Goal: Information Seeking & Learning: Learn about a topic

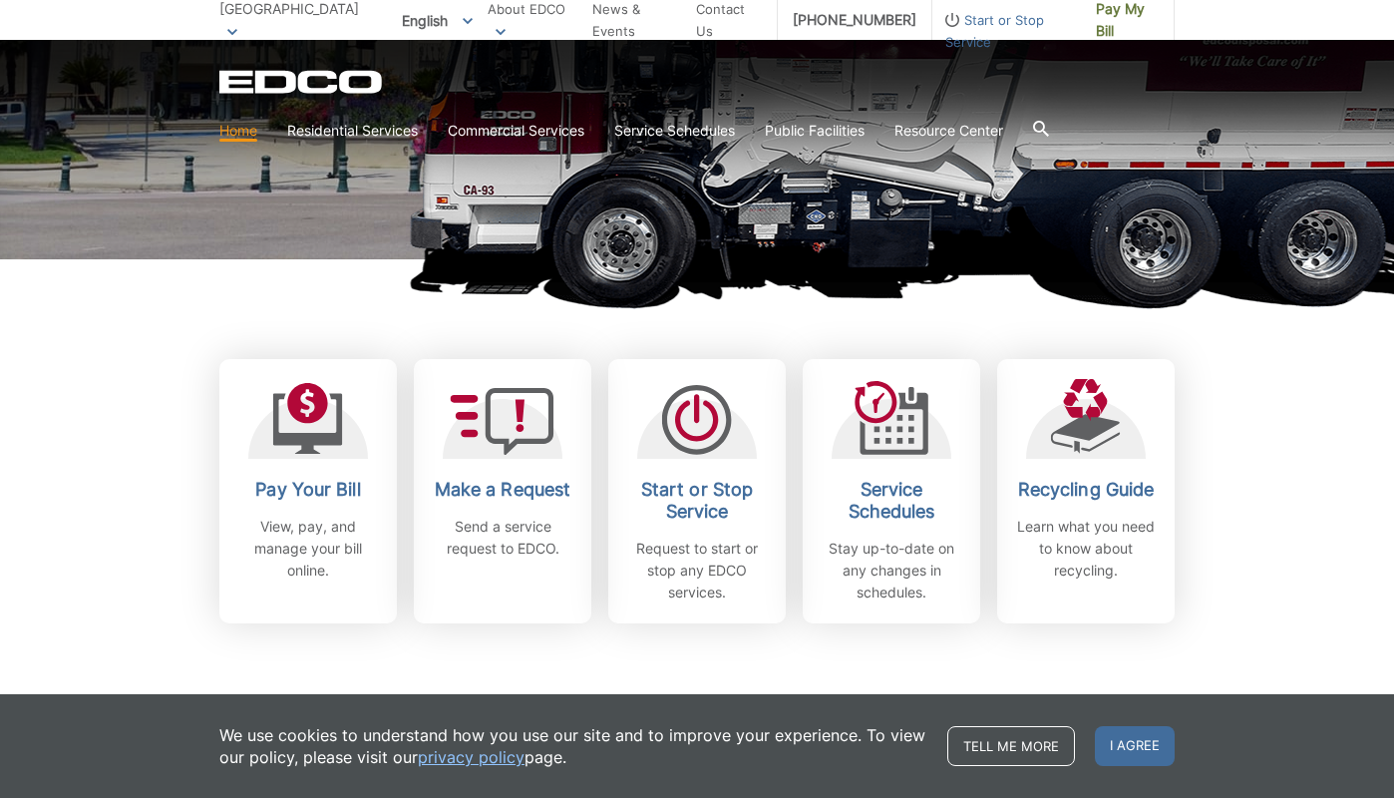
scroll to position [589, 0]
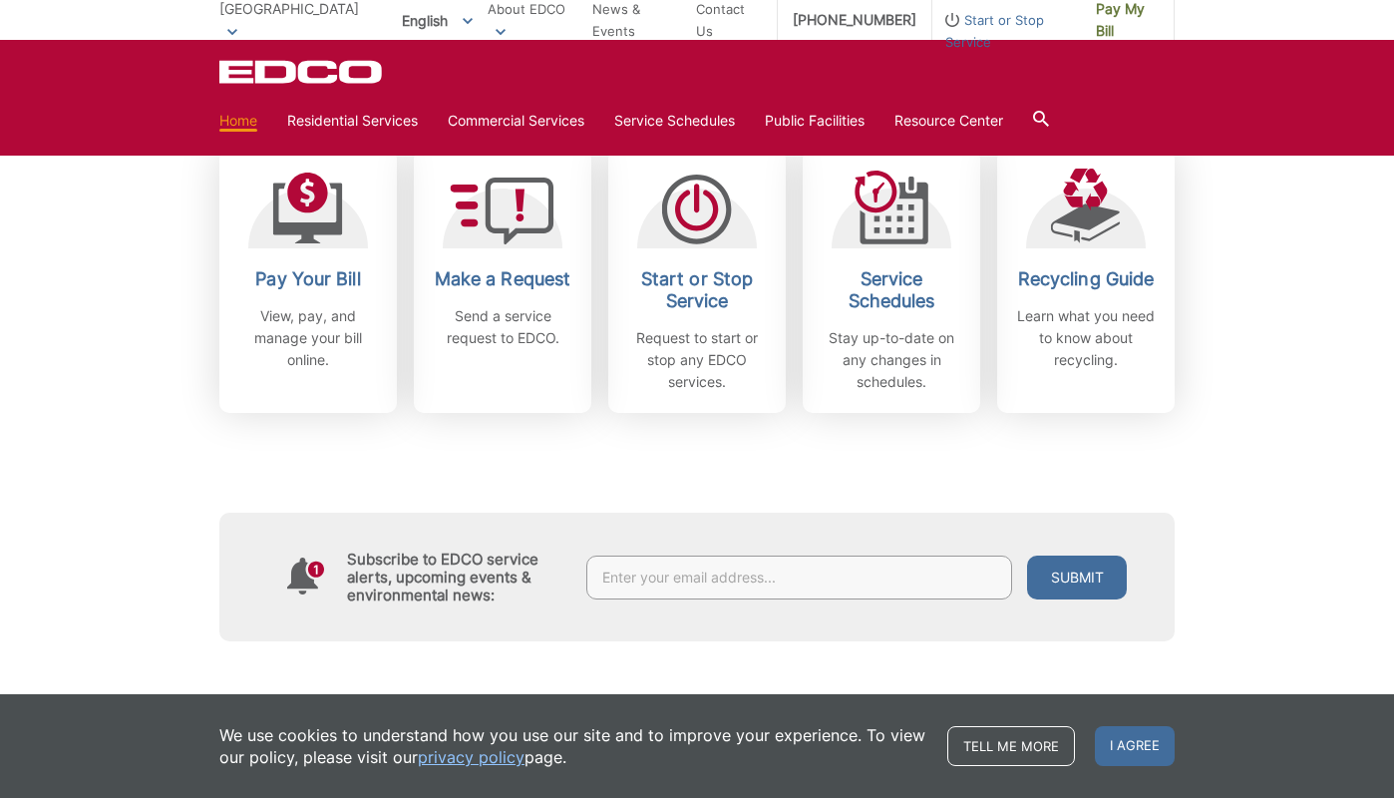
click at [852, 472] on div "Subscribe to EDCO service alerts, upcoming events & environmental news: Submit" at bounding box center [696, 527] width 955 height 228
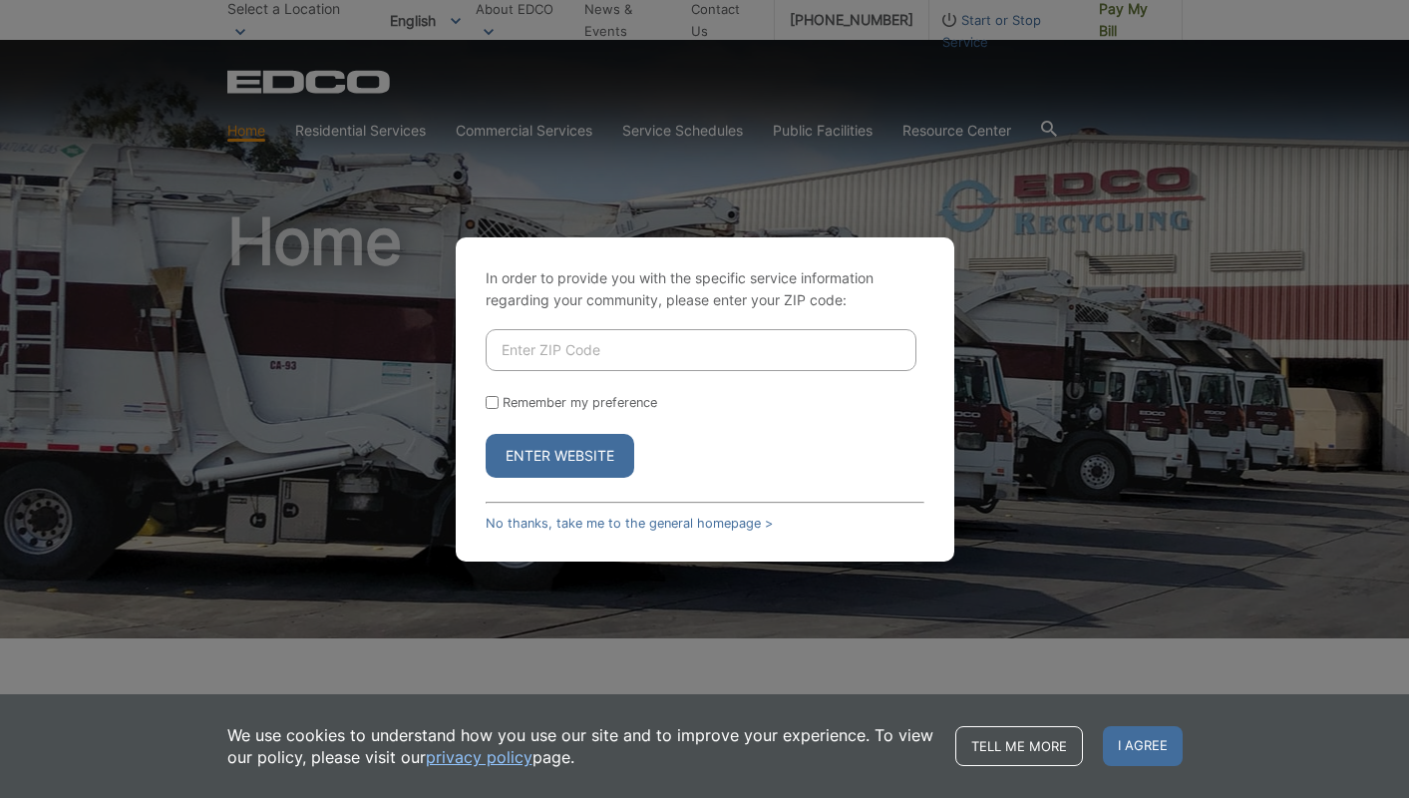
click at [526, 347] on input "Enter ZIP Code" at bounding box center [701, 350] width 431 height 42
type input "92026"
click at [610, 462] on button "Enter Website" at bounding box center [560, 456] width 149 height 44
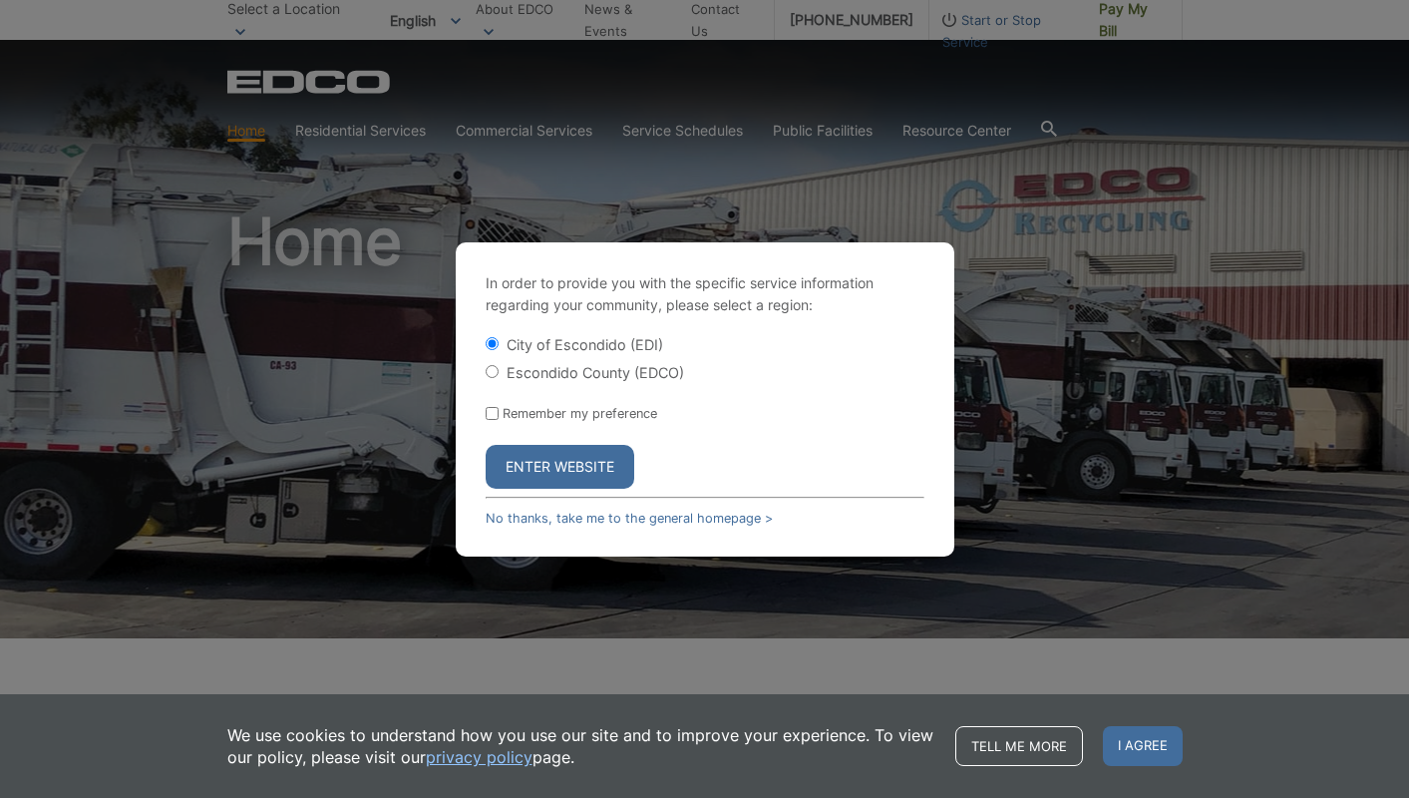
click at [493, 376] on input "Escondido County (EDCO)" at bounding box center [492, 371] width 13 height 13
radio input "true"
click at [578, 459] on button "Enter Website" at bounding box center [560, 467] width 149 height 44
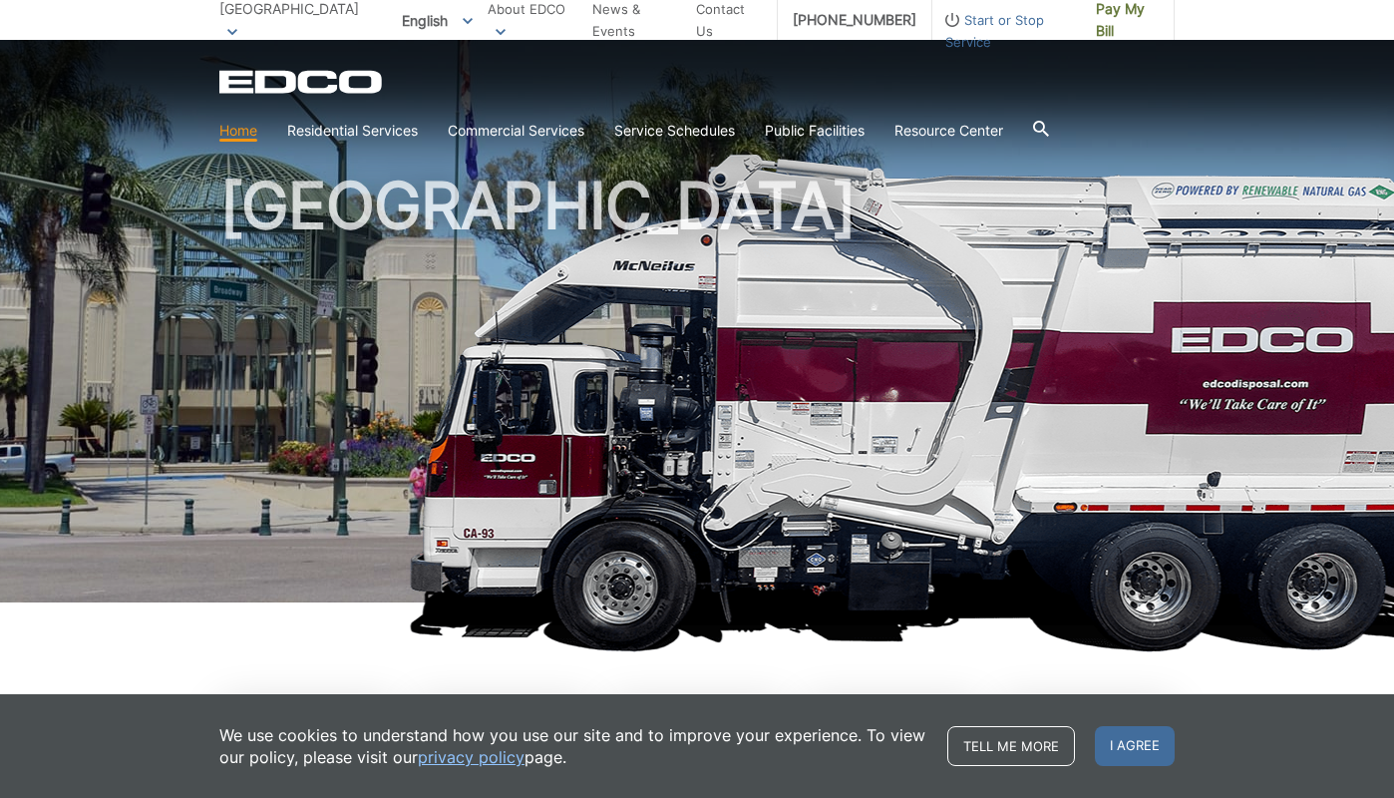
scroll to position [408, 0]
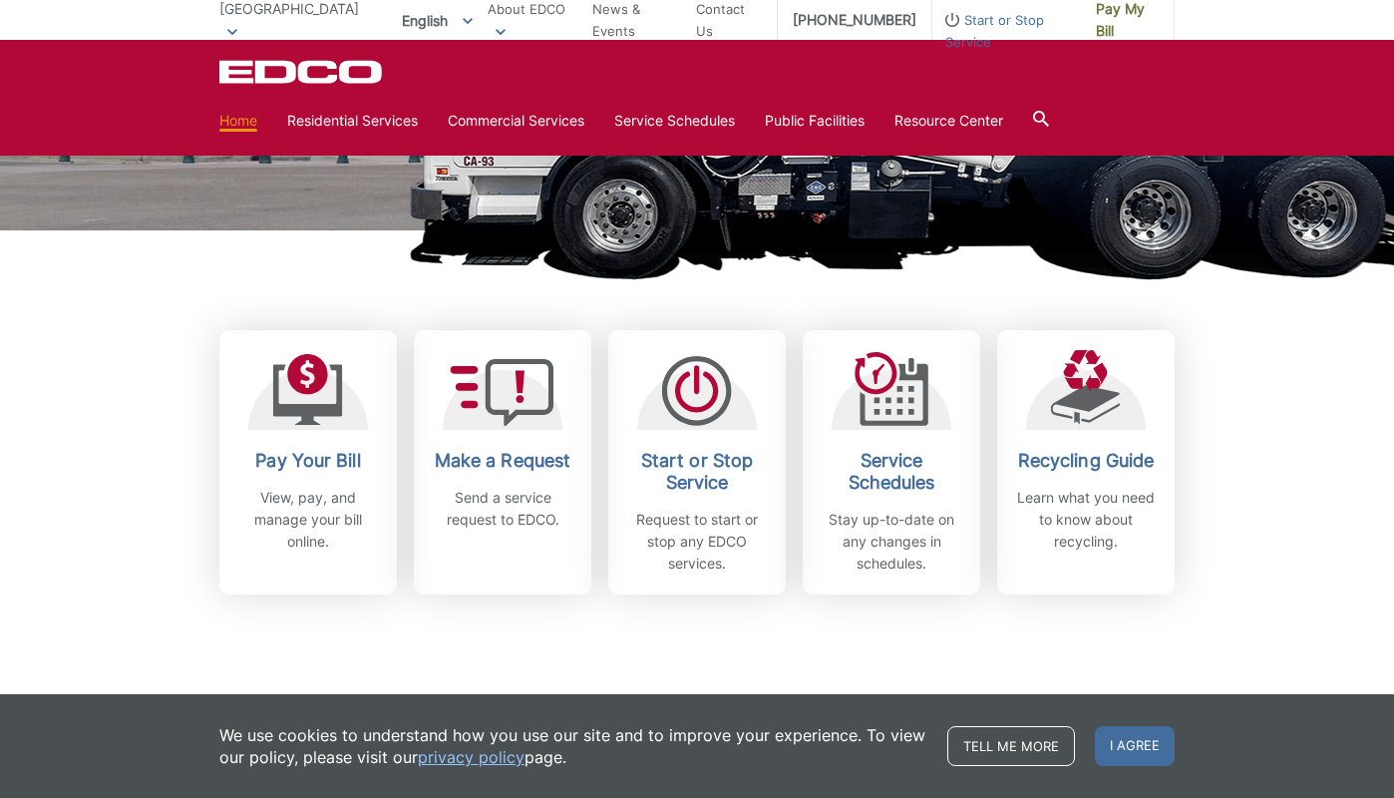
drag, startPoint x: 1338, startPoint y: 135, endPoint x: 1297, endPoint y: 193, distance: 71.6
click at [1335, 137] on div "EDCO Logo Home Residential Services Curbside Pickup Recycling Organic Recycling…" at bounding box center [697, 98] width 1394 height 116
click at [908, 653] on div "Subscribe to EDCO service alerts, upcoming events & environmental news: Submit" at bounding box center [696, 708] width 955 height 228
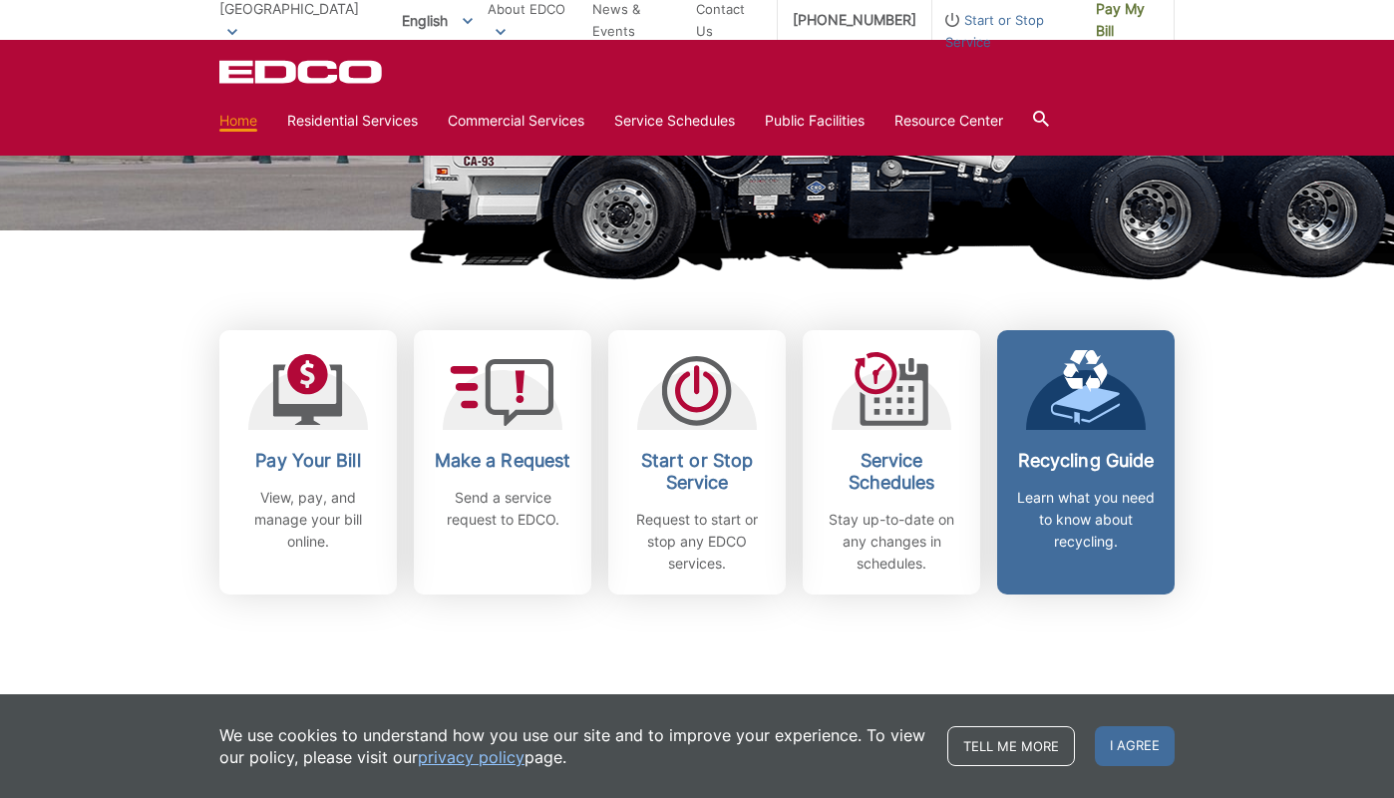
click at [1122, 494] on div "Recycling Guide Learn what you need to know about recycling." at bounding box center [1086, 501] width 148 height 103
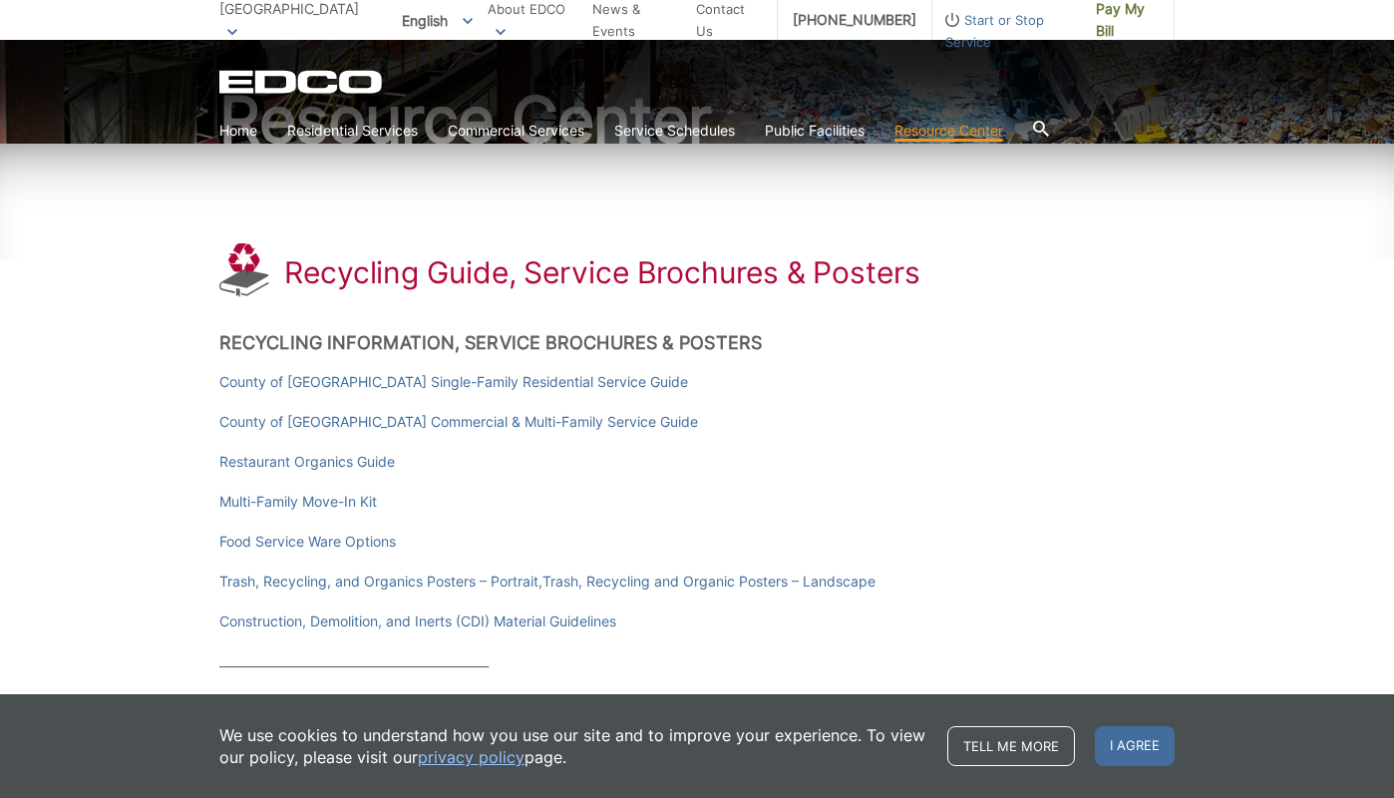
scroll to position [243, 0]
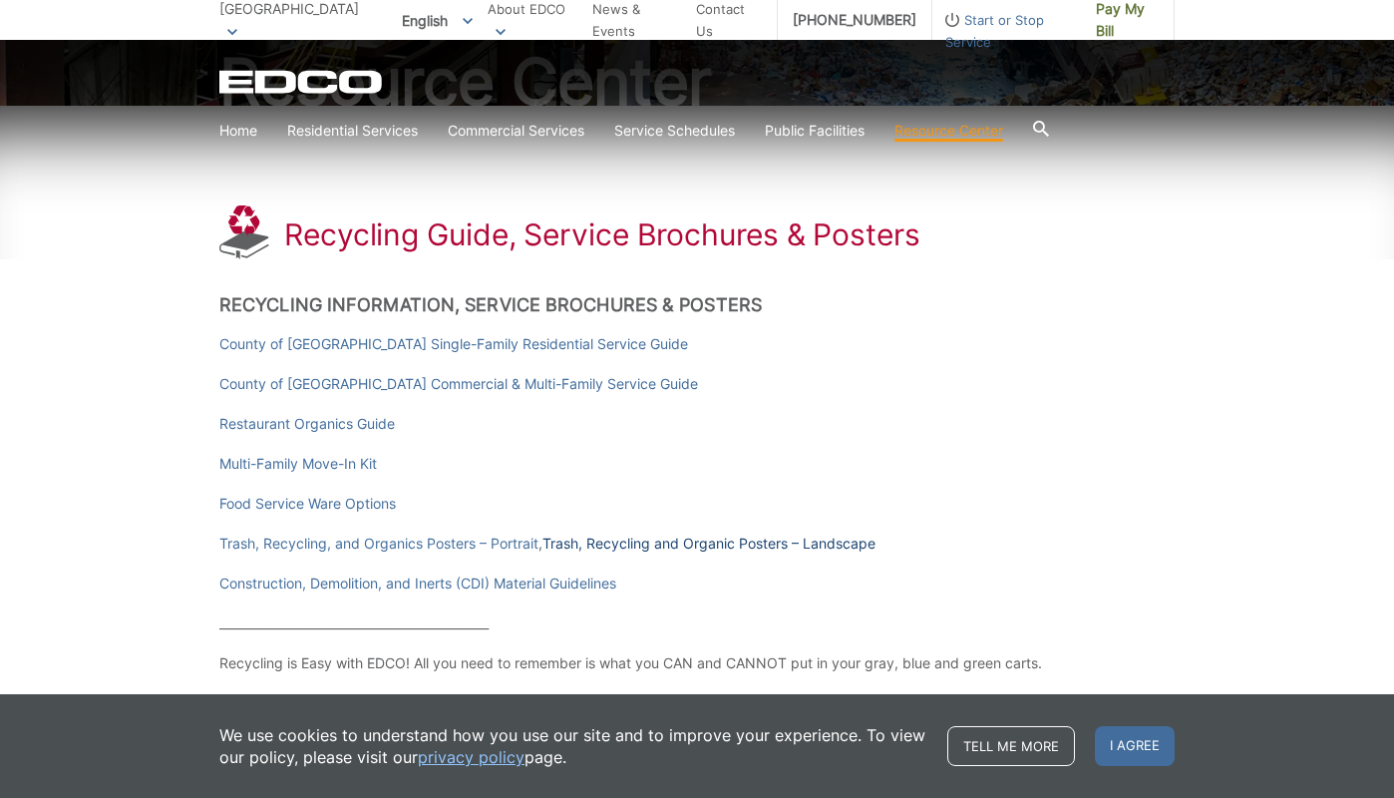
click at [726, 543] on link "Trash, Recycling and Organic Posters – Landscape" at bounding box center [708, 543] width 333 height 22
click at [841, 541] on link "Trash, Recycling and Organic Posters – Landscape" at bounding box center [708, 543] width 333 height 22
click at [349, 507] on link "Food Service Ware Options" at bounding box center [307, 504] width 176 height 22
click at [443, 584] on link "Construction, Demolition, and Inerts (CDI) Material Guidelines" at bounding box center [417, 583] width 397 height 22
click at [381, 428] on link "Restaurant Organics Guide" at bounding box center [306, 424] width 175 height 22
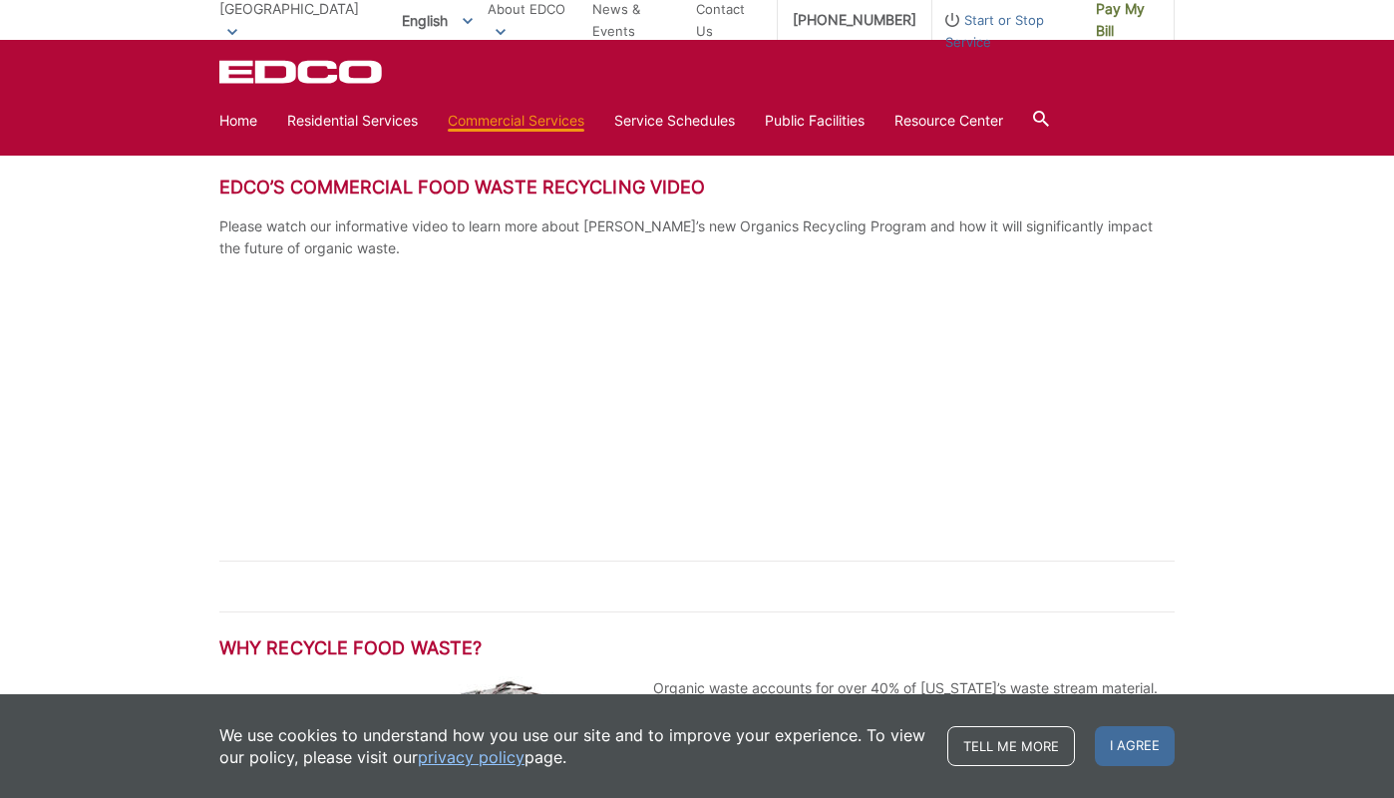
scroll to position [1499, 0]
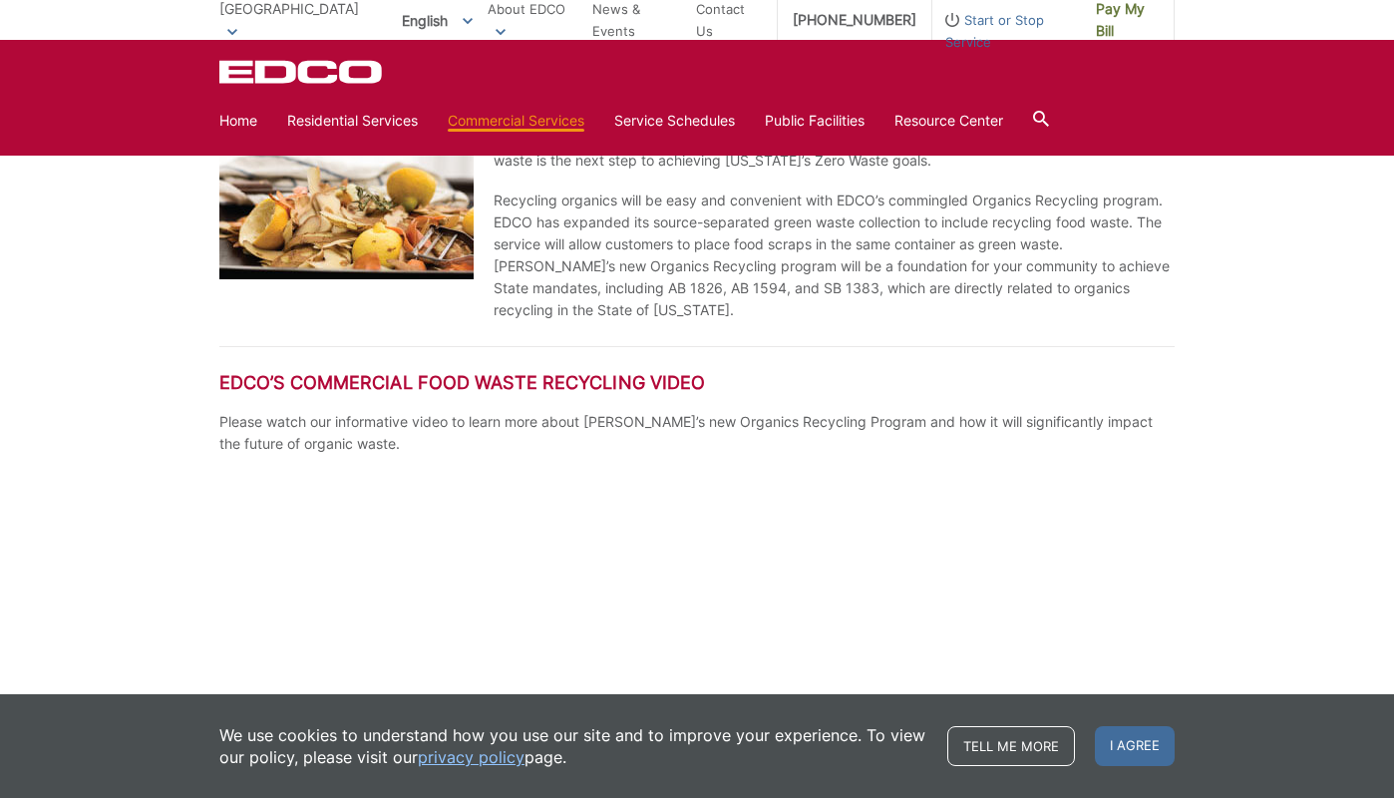
click at [765, 621] on div at bounding box center [696, 602] width 955 height 258
click at [820, 522] on div at bounding box center [696, 602] width 955 height 258
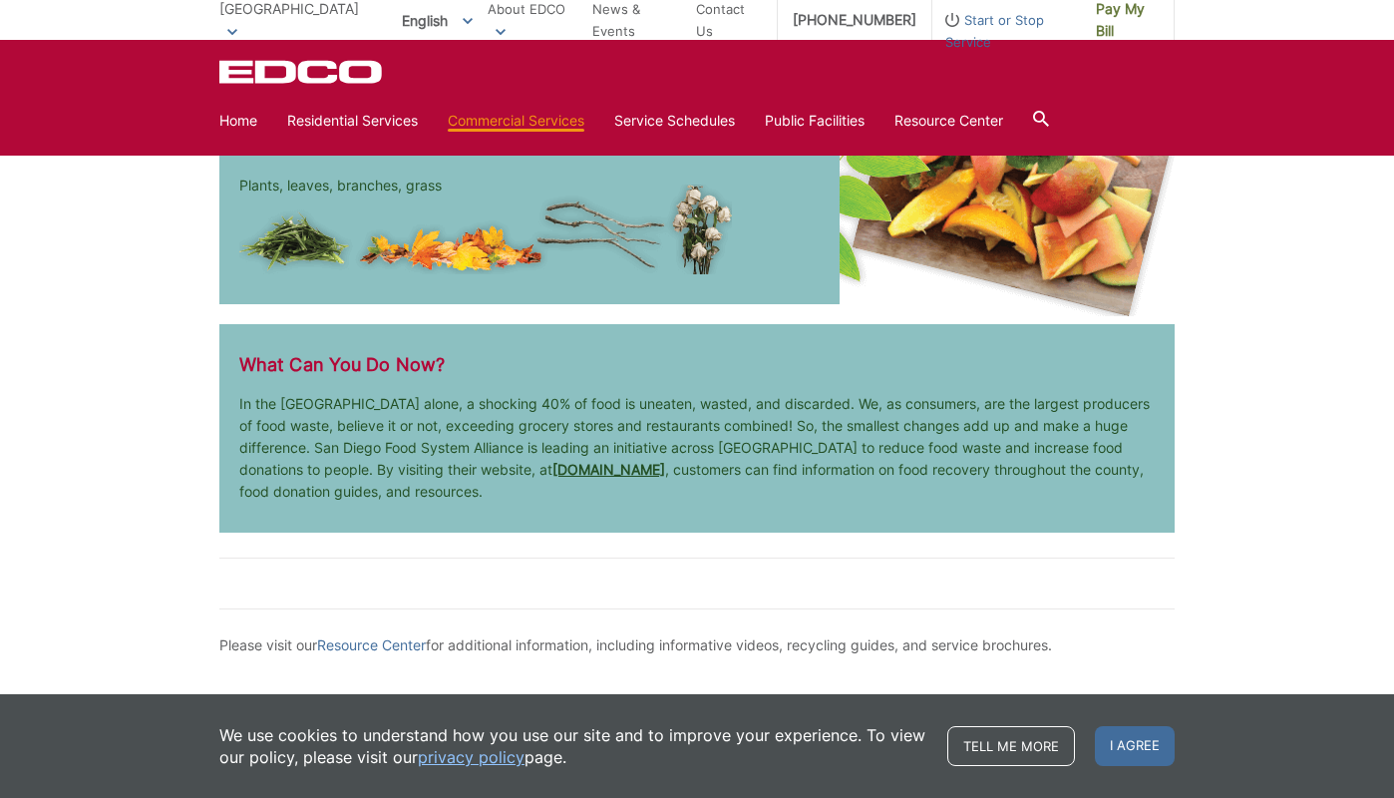
scroll to position [3063, 0]
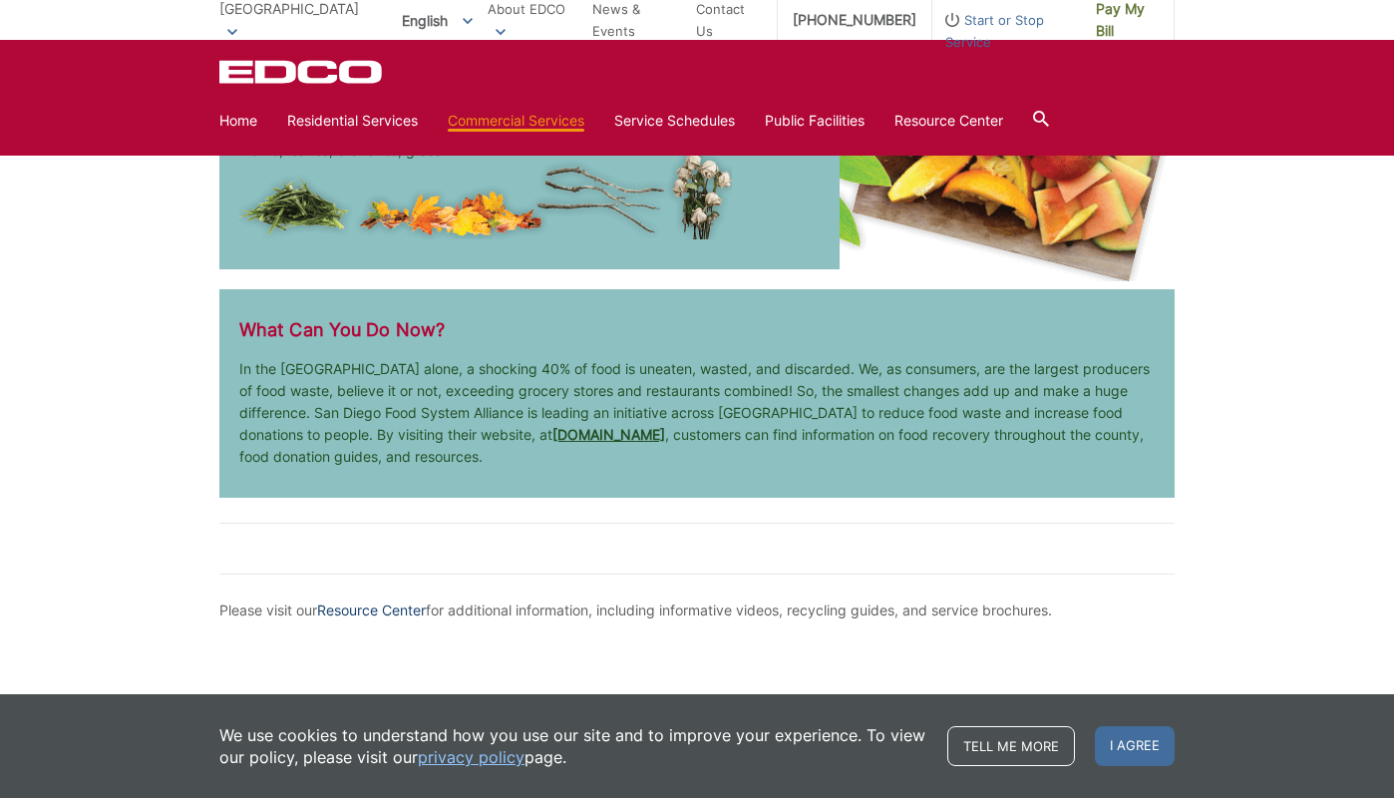
click at [383, 612] on link "Resource Center" at bounding box center [371, 610] width 109 height 22
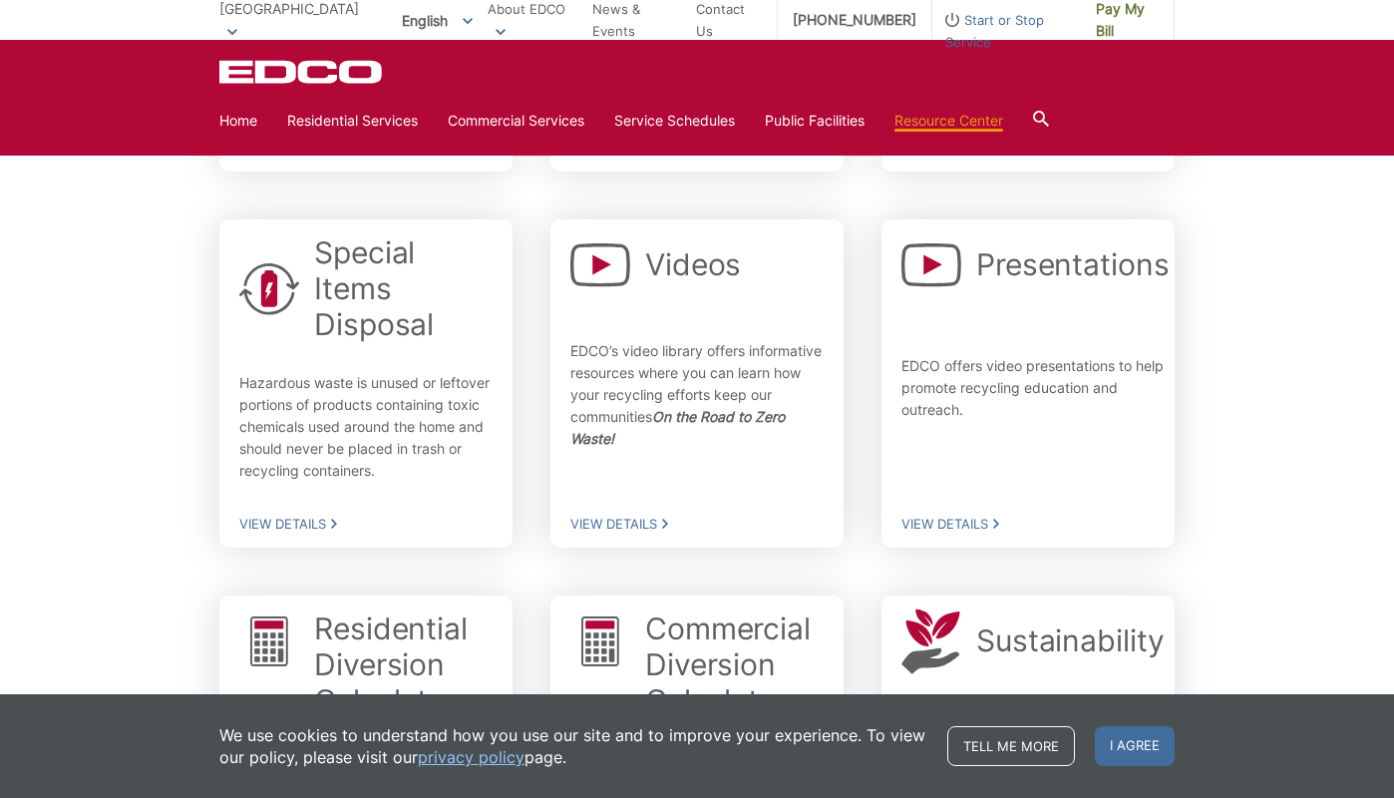
scroll to position [318, 0]
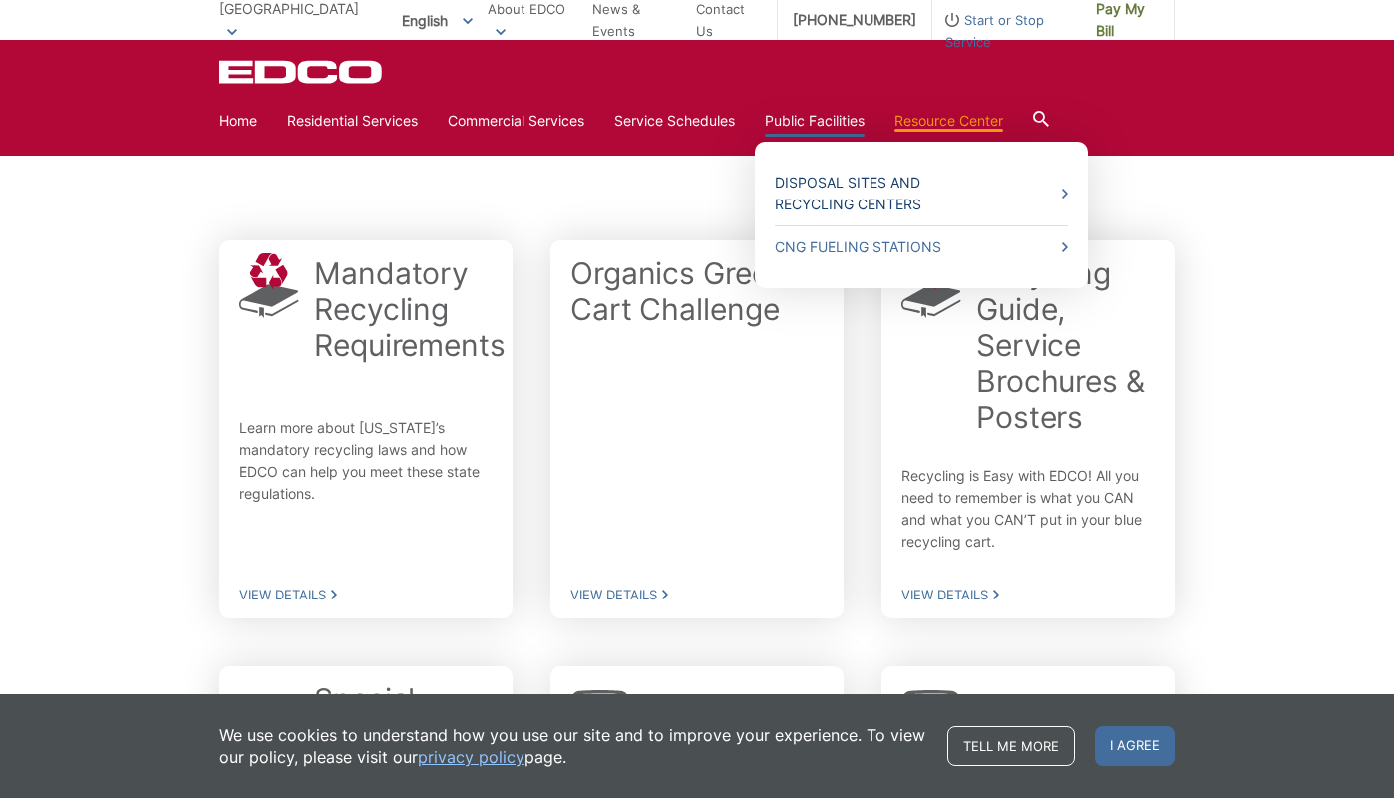
click at [816, 177] on link "Disposal Sites and Recycling Centers" at bounding box center [921, 193] width 293 height 44
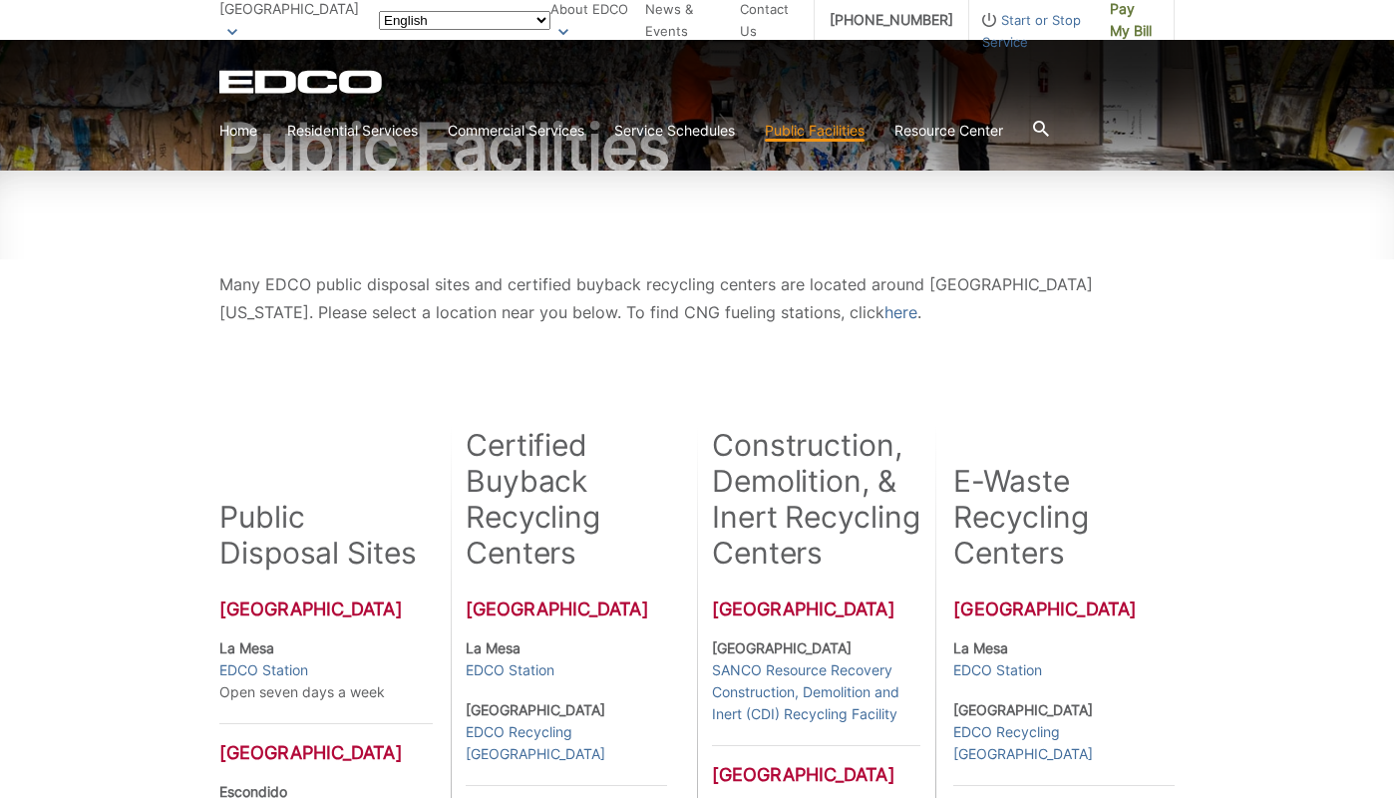
scroll to position [543, 0]
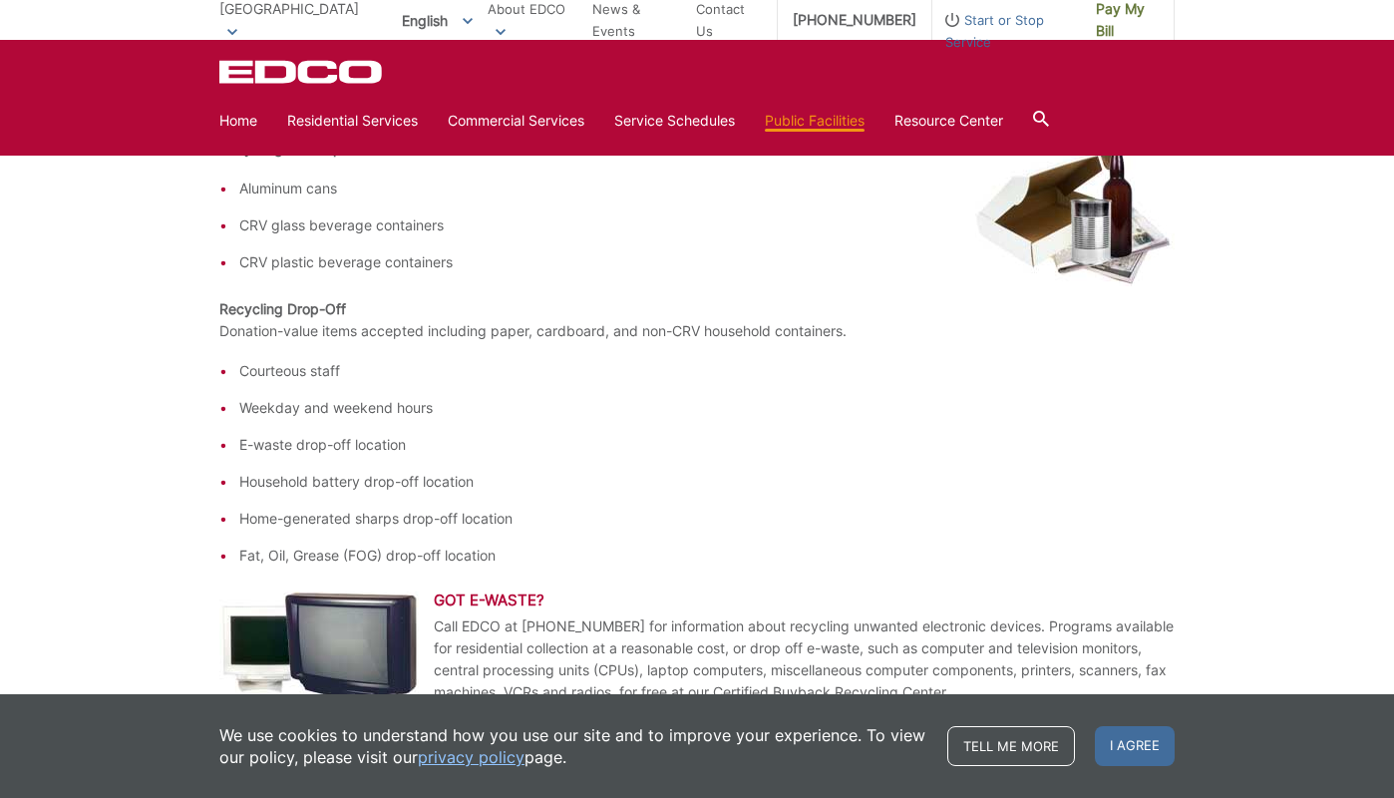
scroll to position [820, 0]
